Goal: Browse casually

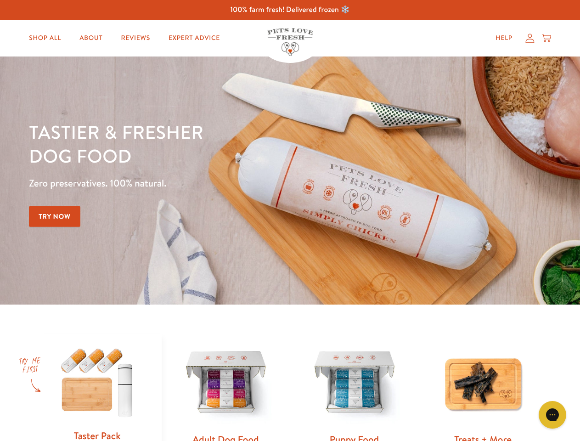
click at [290, 220] on div "Tastier & fresher dog food Zero preservatives. 100% natural. Try Now" at bounding box center [203, 180] width 348 height 121
click at [553, 415] on icon "Gorgias live chat" at bounding box center [552, 414] width 9 height 9
